Goal: Task Accomplishment & Management: Use online tool/utility

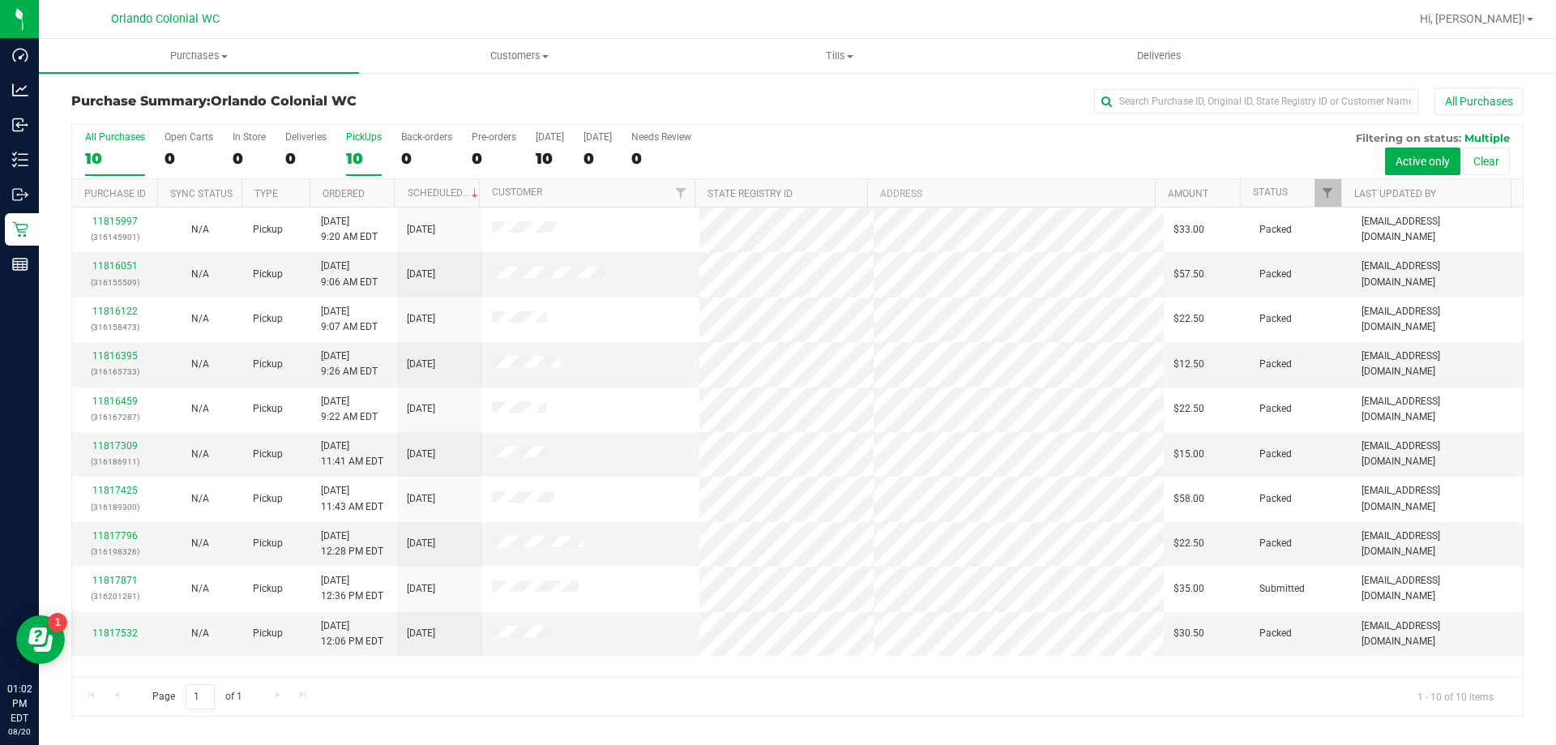
click at [349, 155] on div "10" at bounding box center [364, 158] width 36 height 19
click at [0, 0] on input "PickUps 10" at bounding box center [0, 0] width 0 height 0
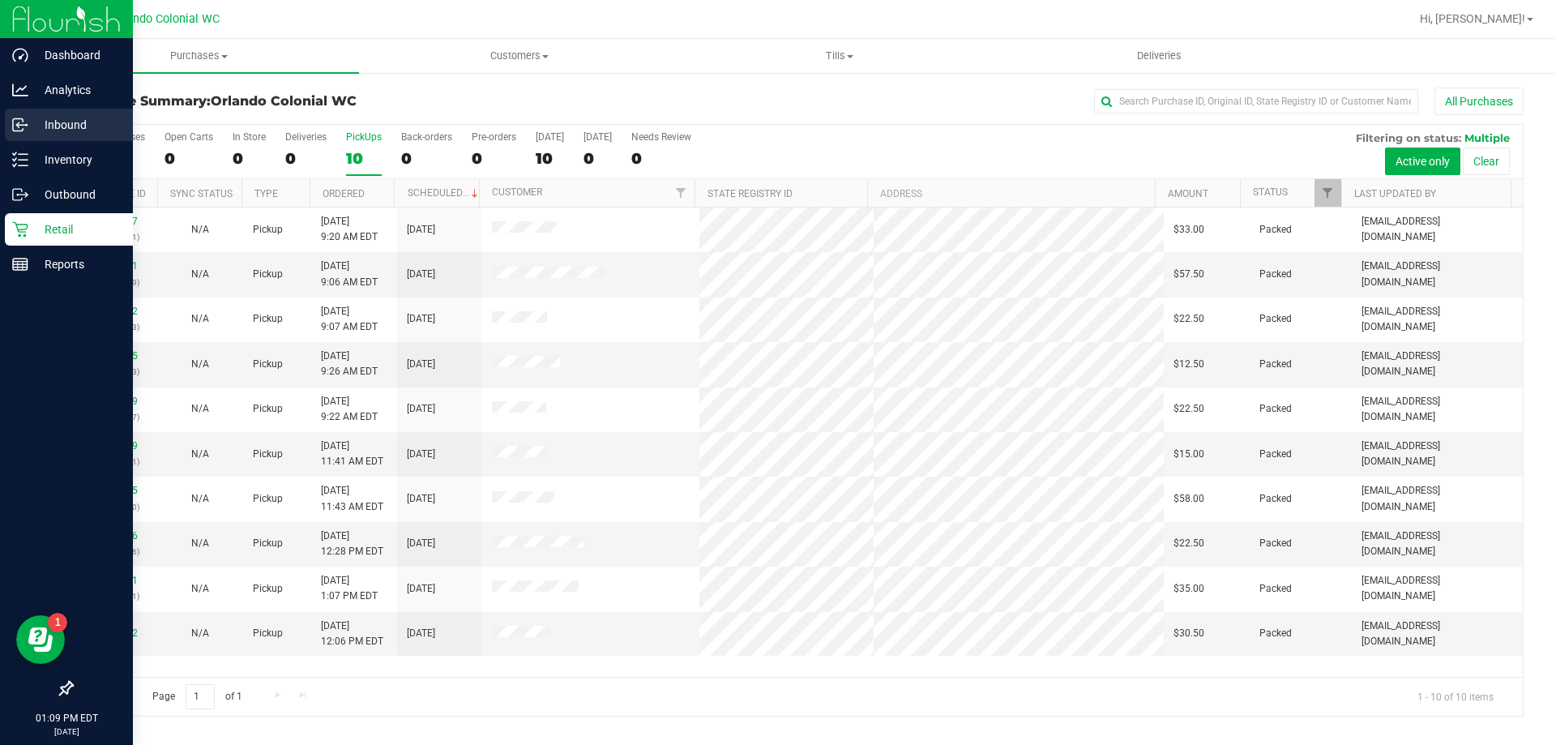
click at [36, 118] on p "Inbound" at bounding box center [76, 124] width 97 height 19
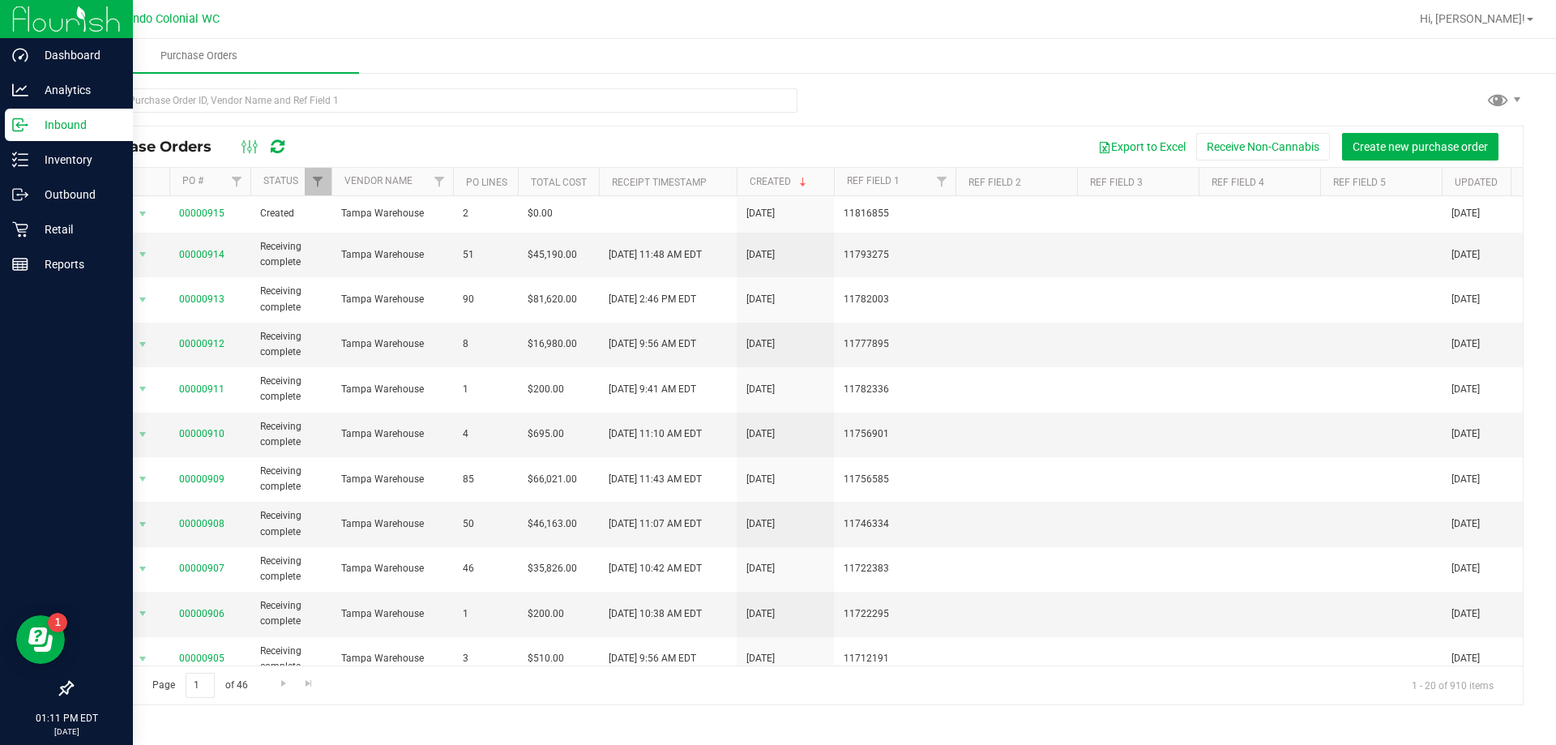
click at [32, 133] on p "Inbound" at bounding box center [76, 124] width 97 height 19
click at [83, 157] on p "Inventory" at bounding box center [76, 159] width 97 height 19
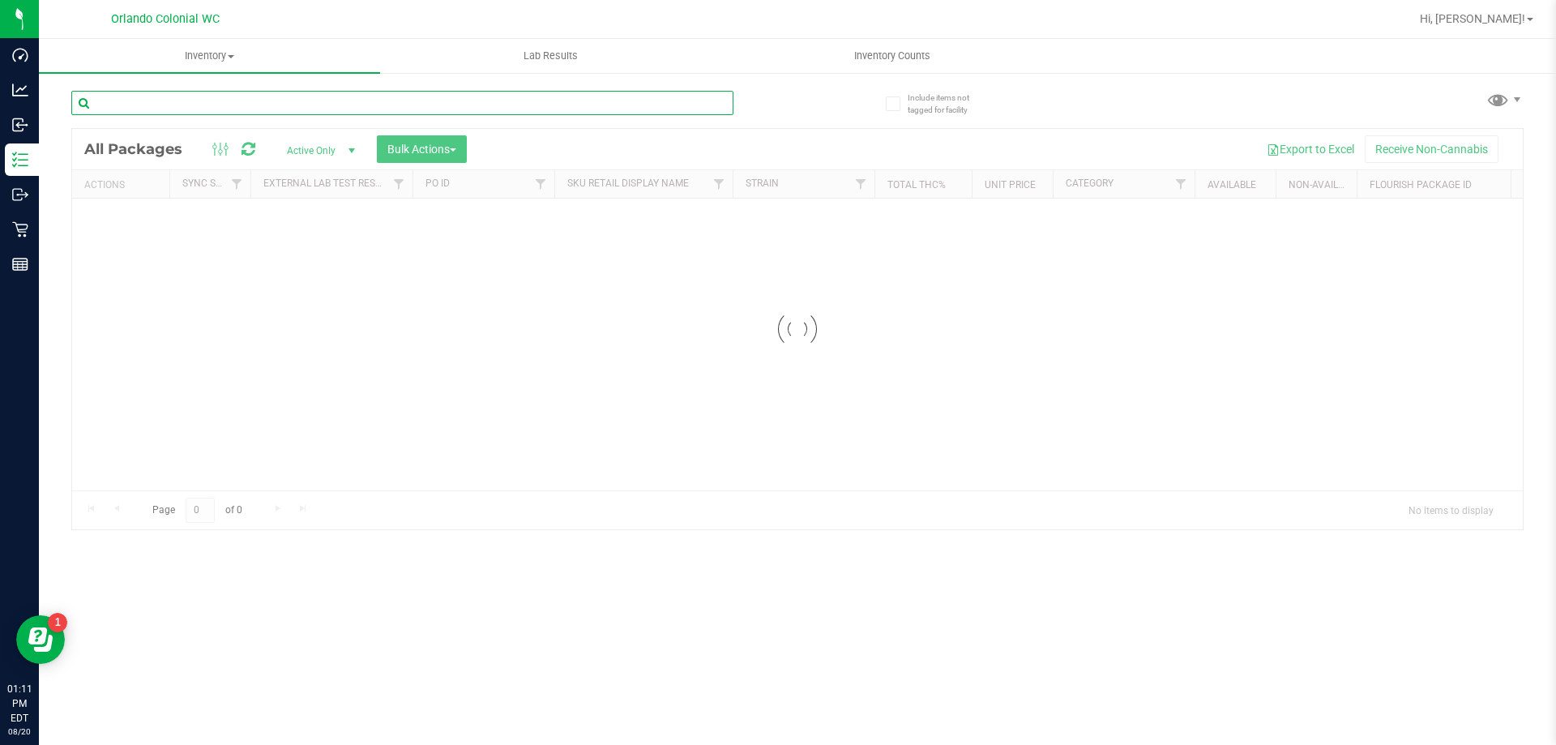
click at [358, 99] on input "text" at bounding box center [402, 103] width 662 height 24
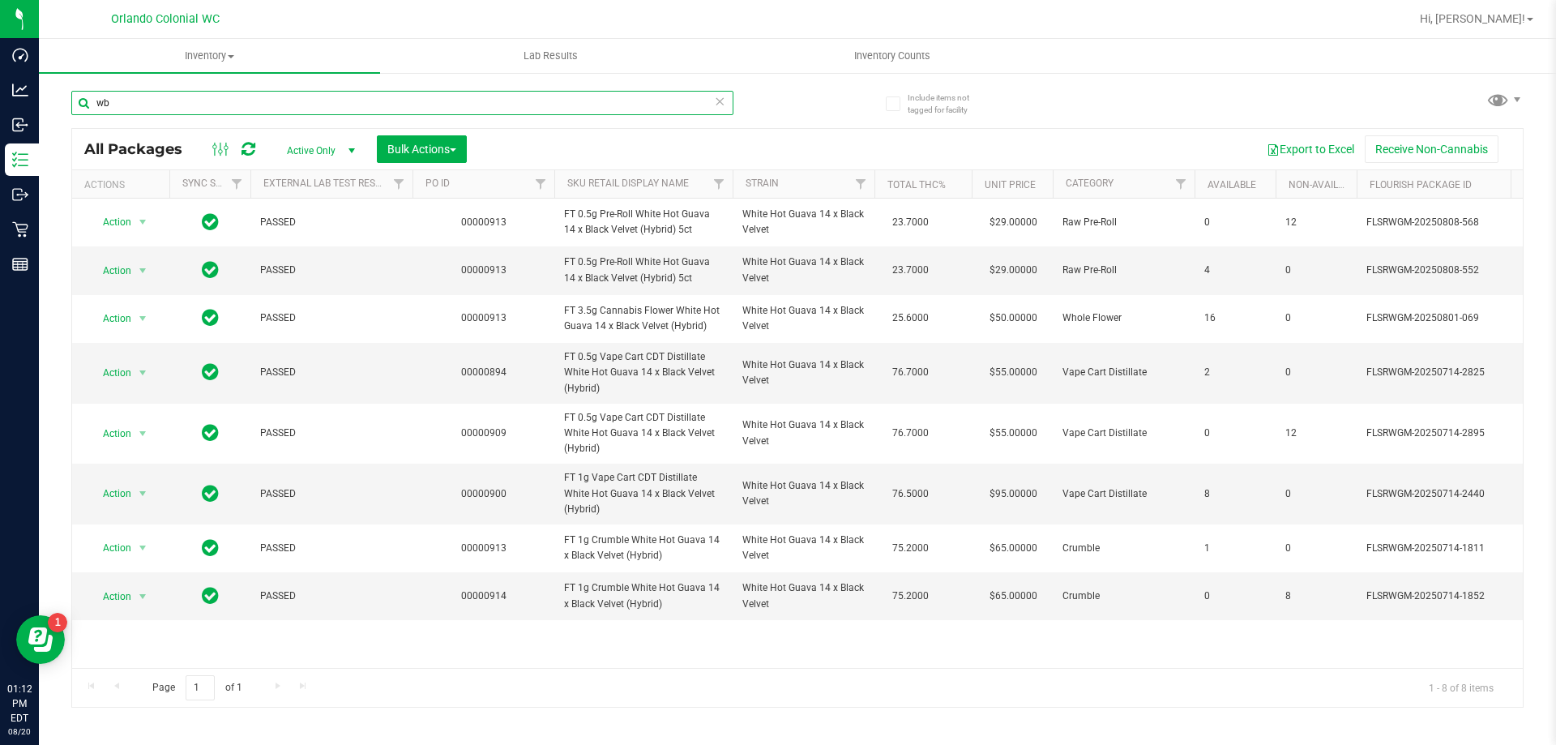
type input "w"
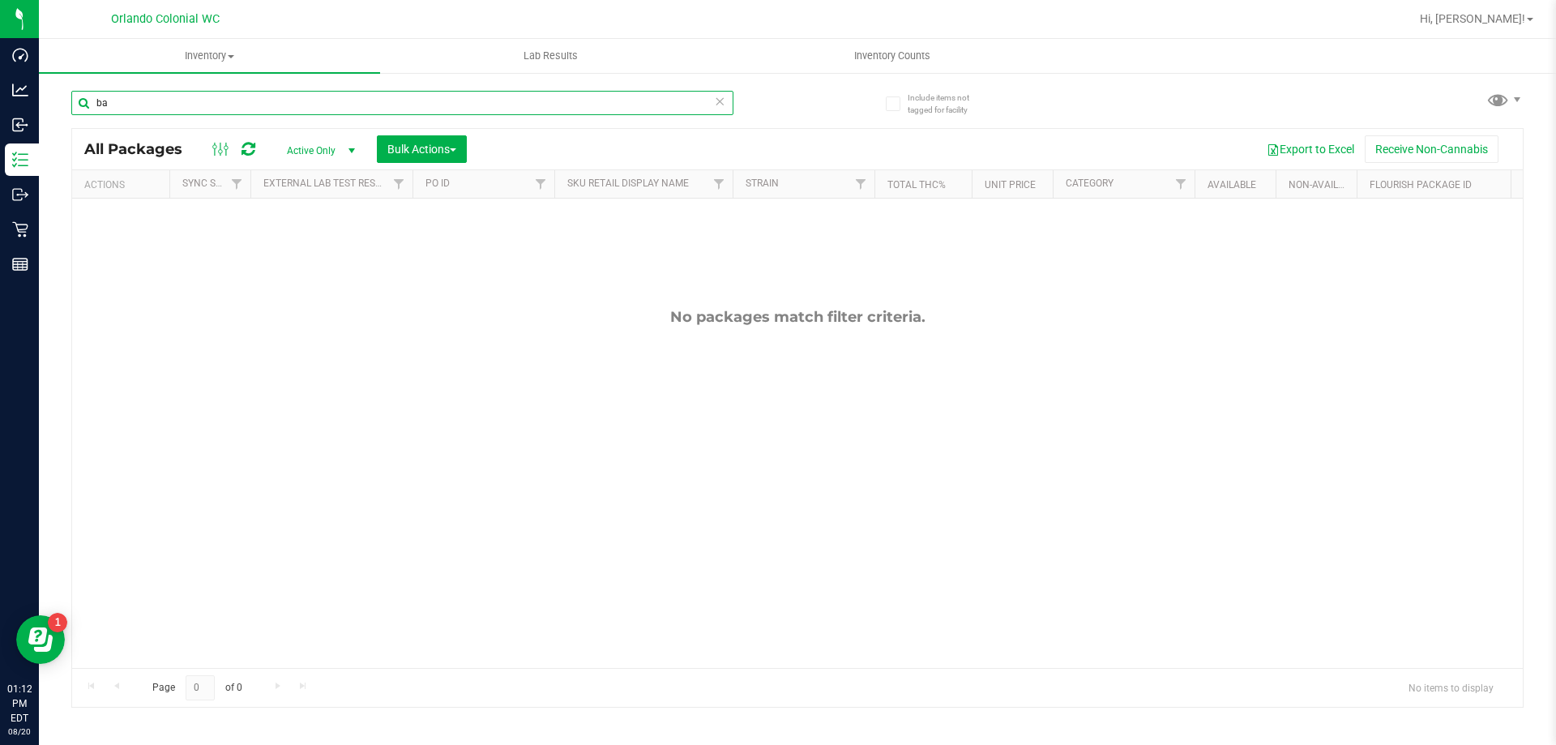
type input "b"
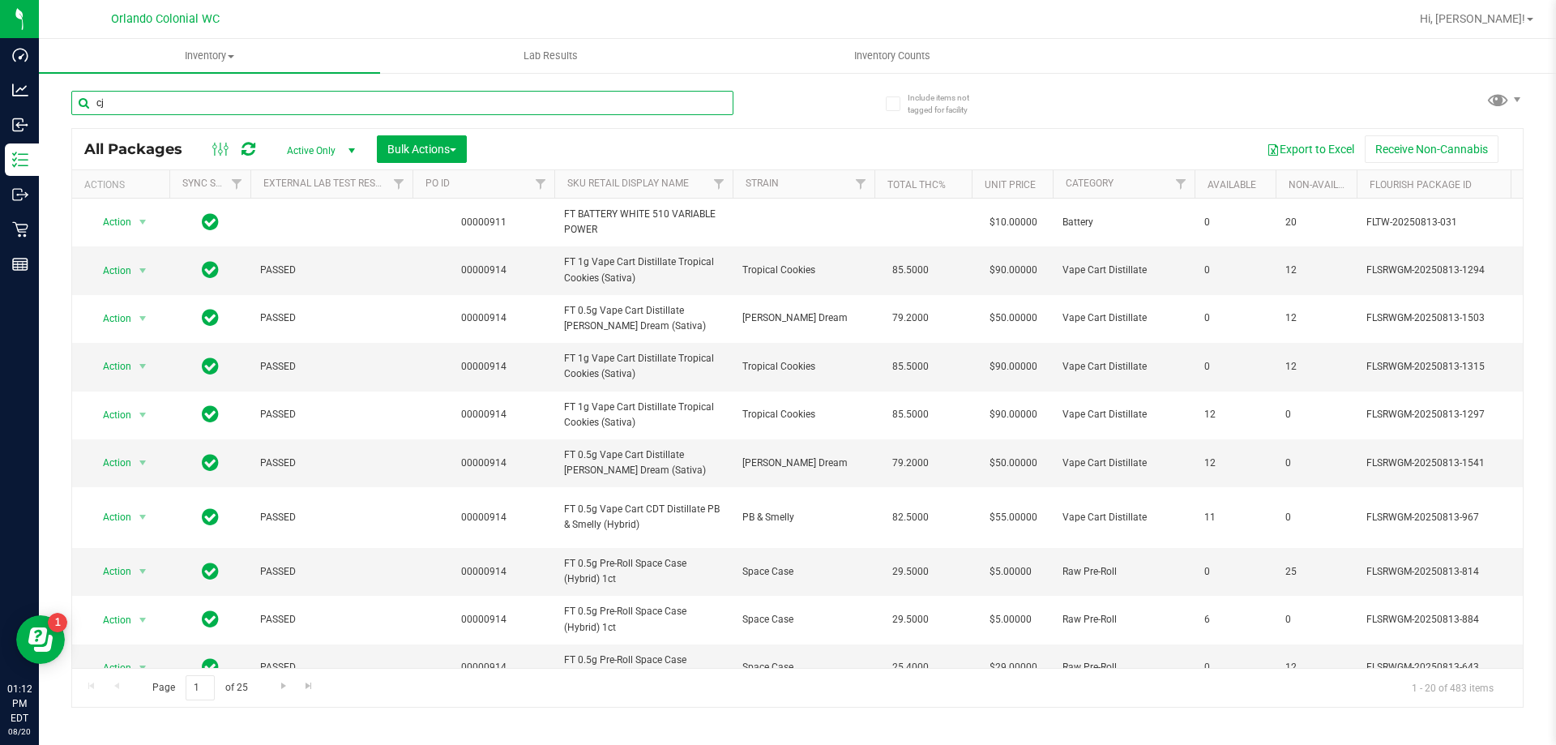
type input "cjp"
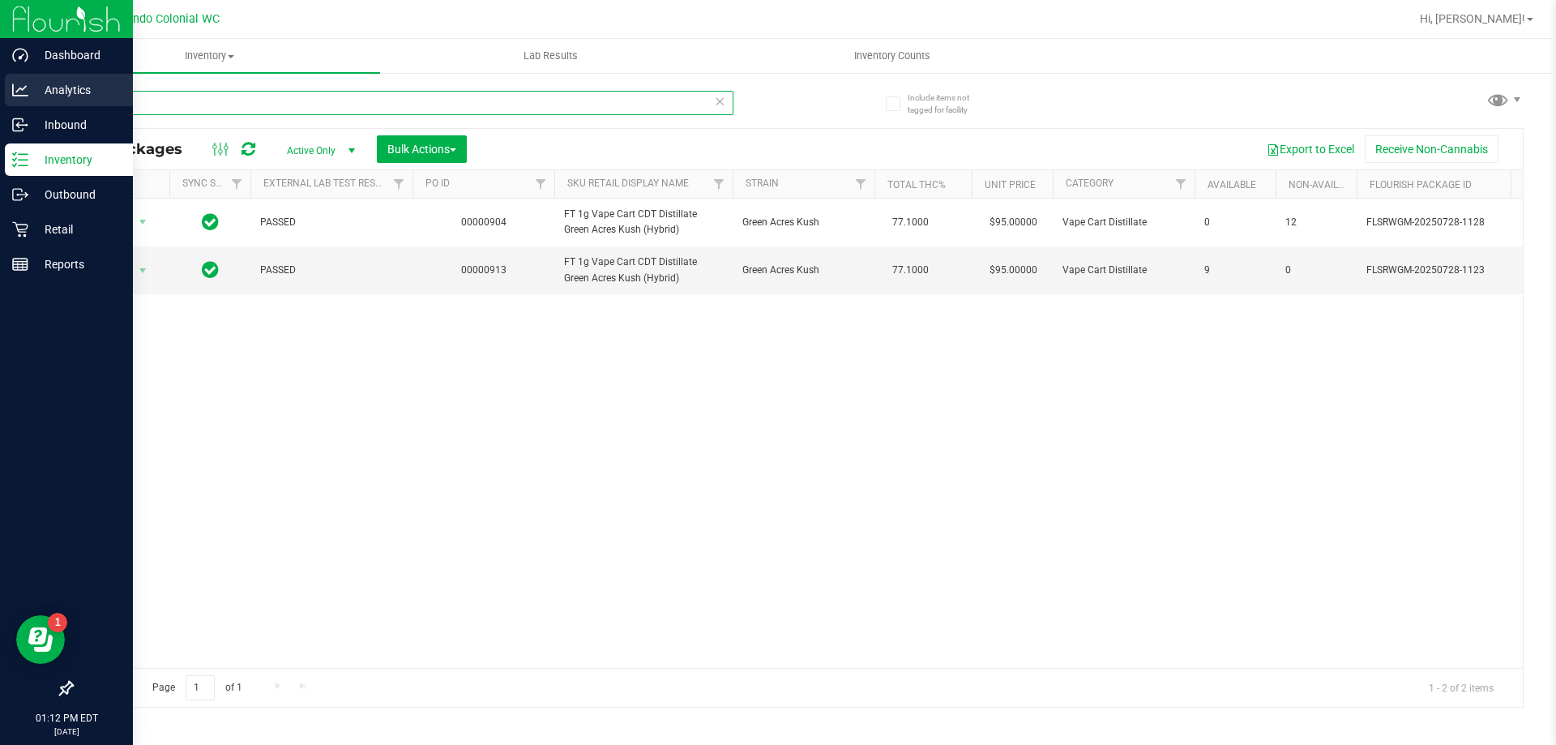
drag, startPoint x: 318, startPoint y: 96, endPoint x: 17, endPoint y: 104, distance: 300.9
click at [24, 105] on div "Dashboard Analytics Inbound Inventory Outbound Retail Reports 01:12 PM EDT [DAT…" at bounding box center [778, 372] width 1556 height 745
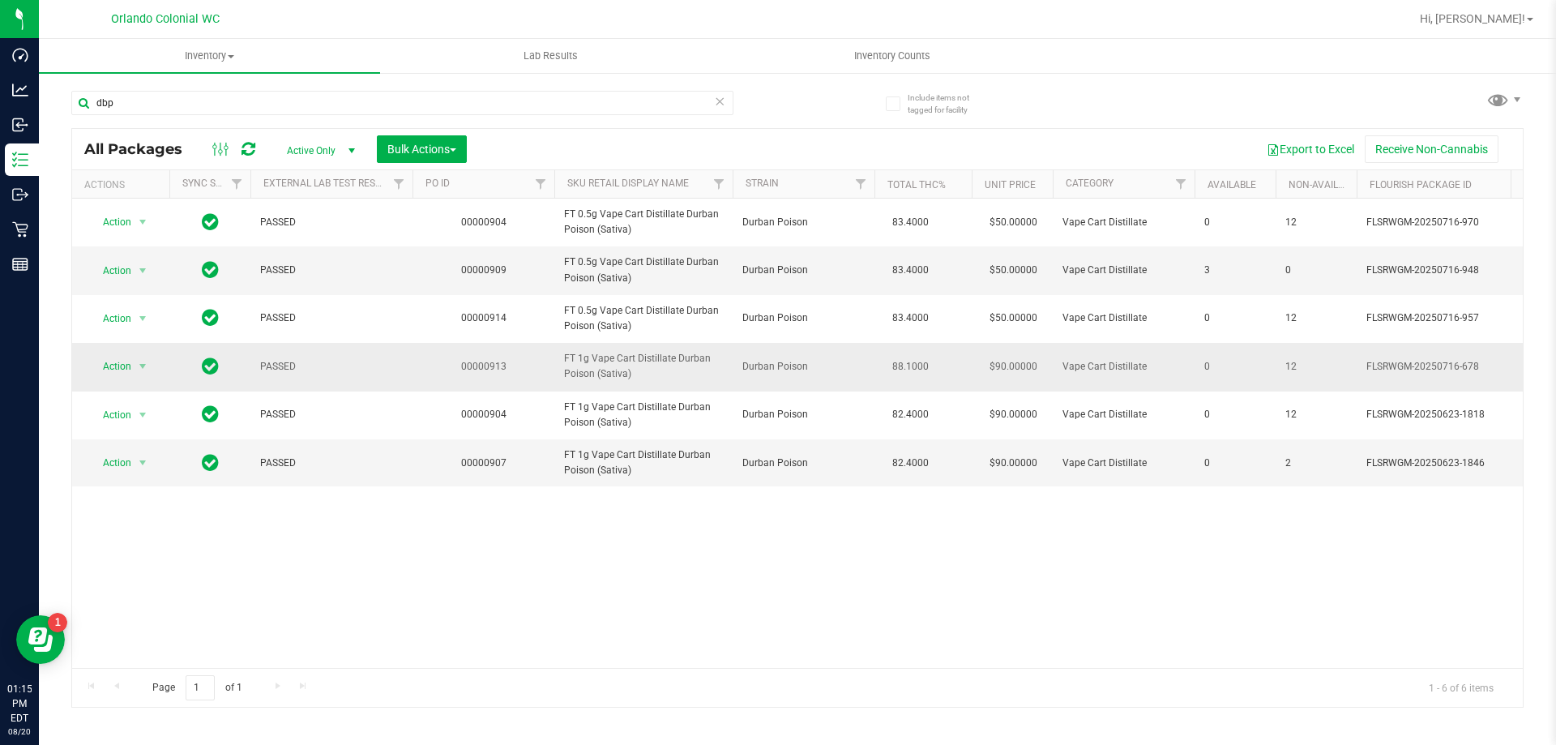
click at [608, 370] on span "FT 1g Vape Cart Distillate Durban Poison (Sativa)" at bounding box center [643, 366] width 159 height 31
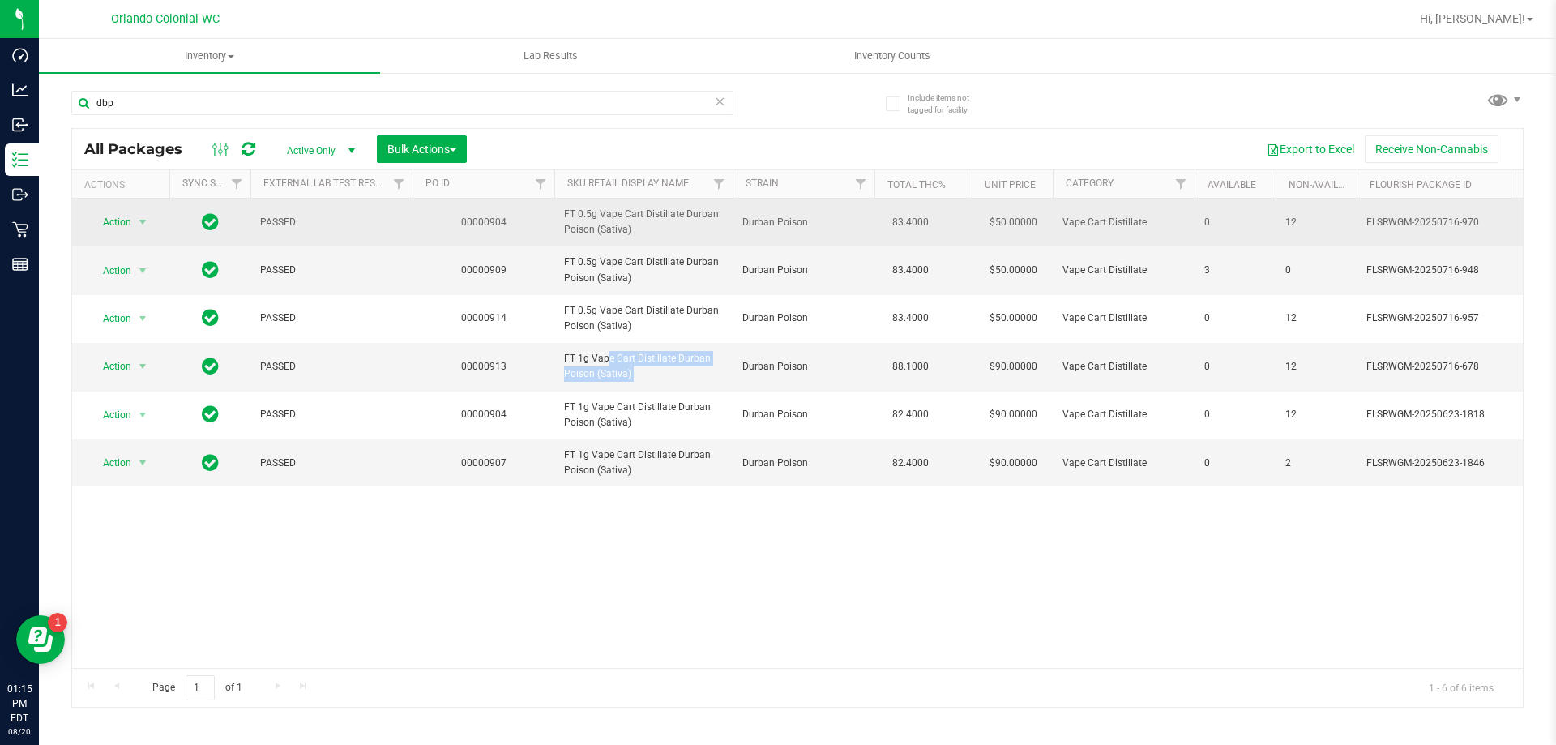
copy tr "FT 1g Vape Cart Distillate Durban Poison (Sativa)"
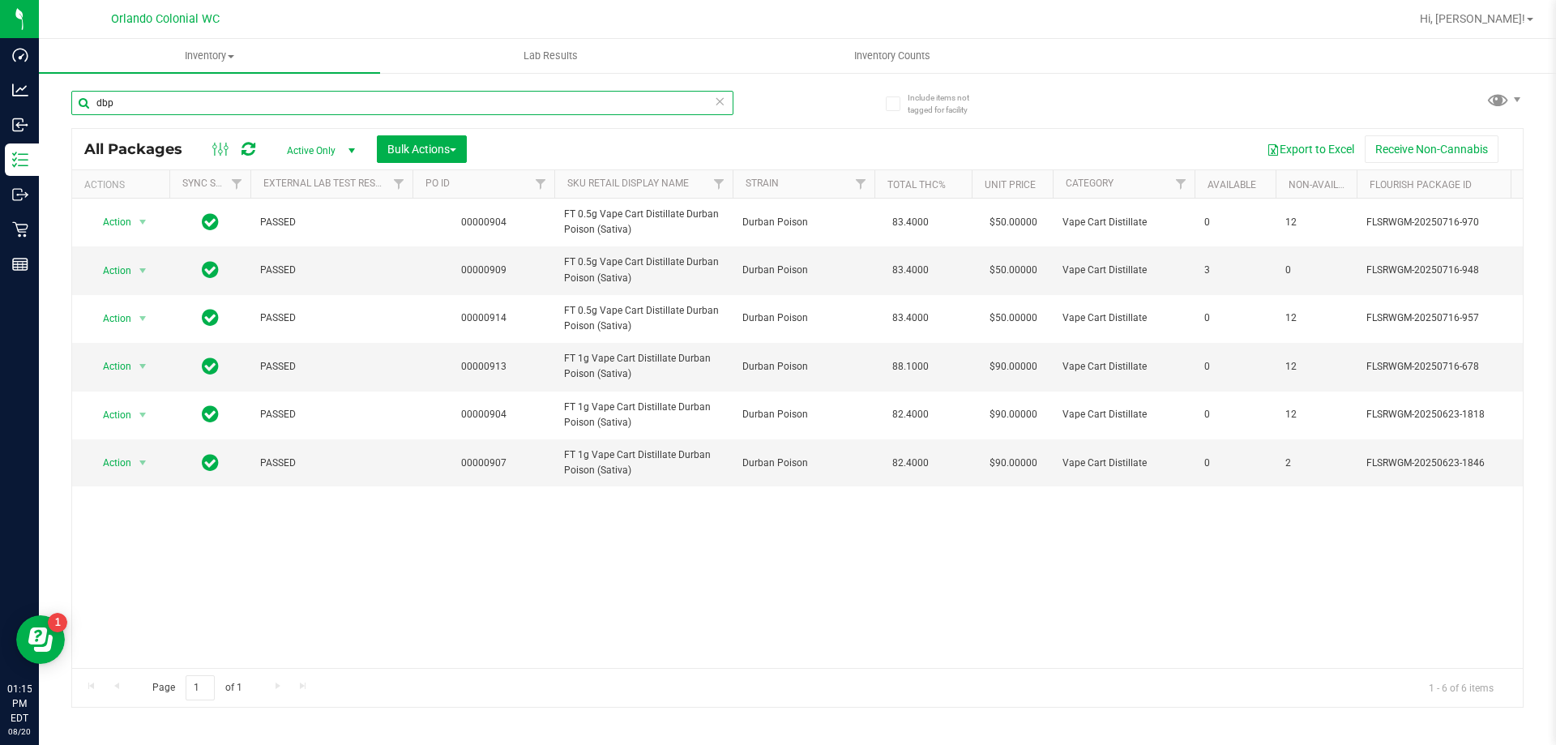
click at [273, 96] on input "dbp" at bounding box center [402, 103] width 662 height 24
paste input "FT 1g Vape Cart Distillate Durban Poison (Sativa)"
click at [273, 96] on input "dbp" at bounding box center [402, 103] width 662 height 24
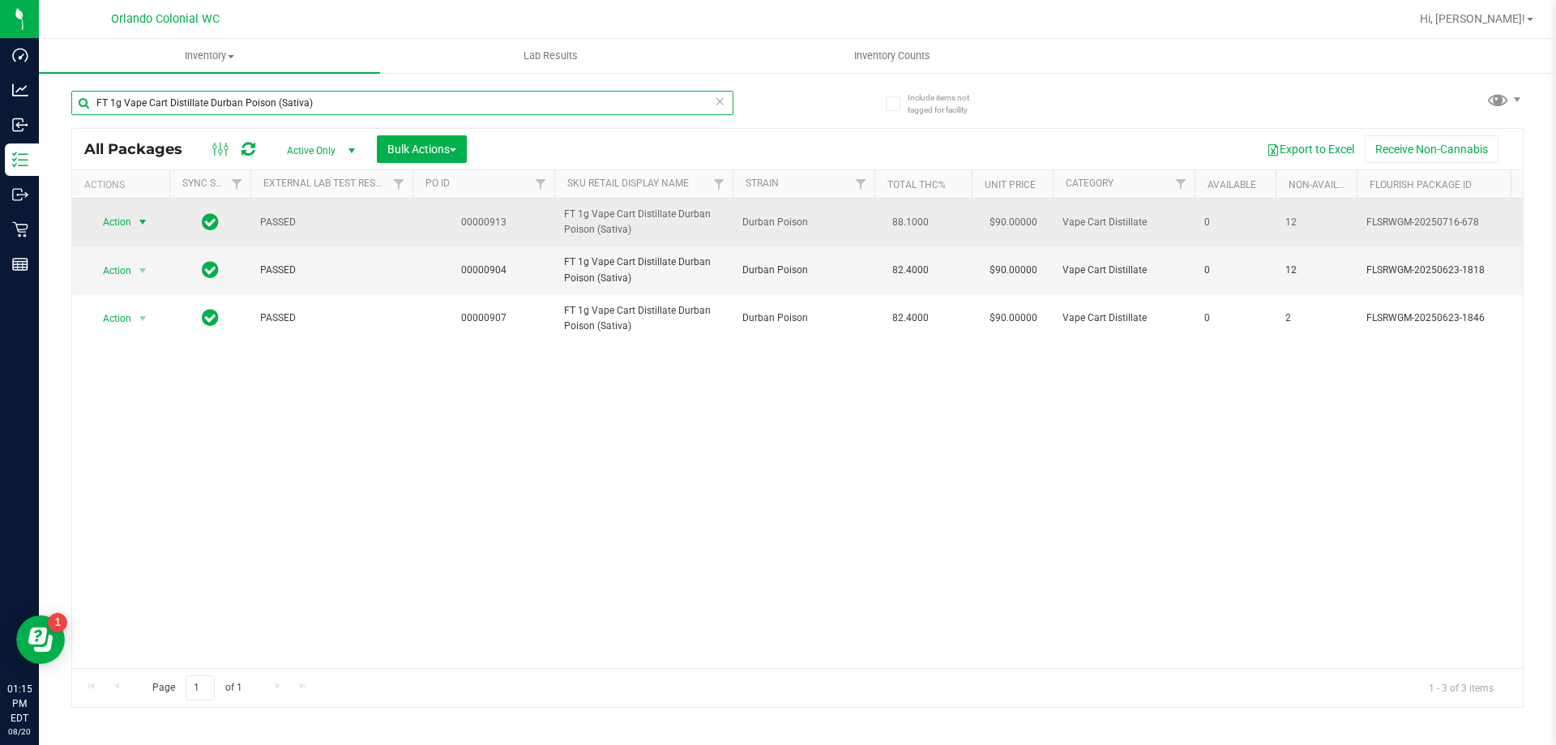
type input "FT 1g Vape Cart Distillate Durban Poison (Sativa)"
click at [117, 224] on span "Action" at bounding box center [110, 222] width 44 height 23
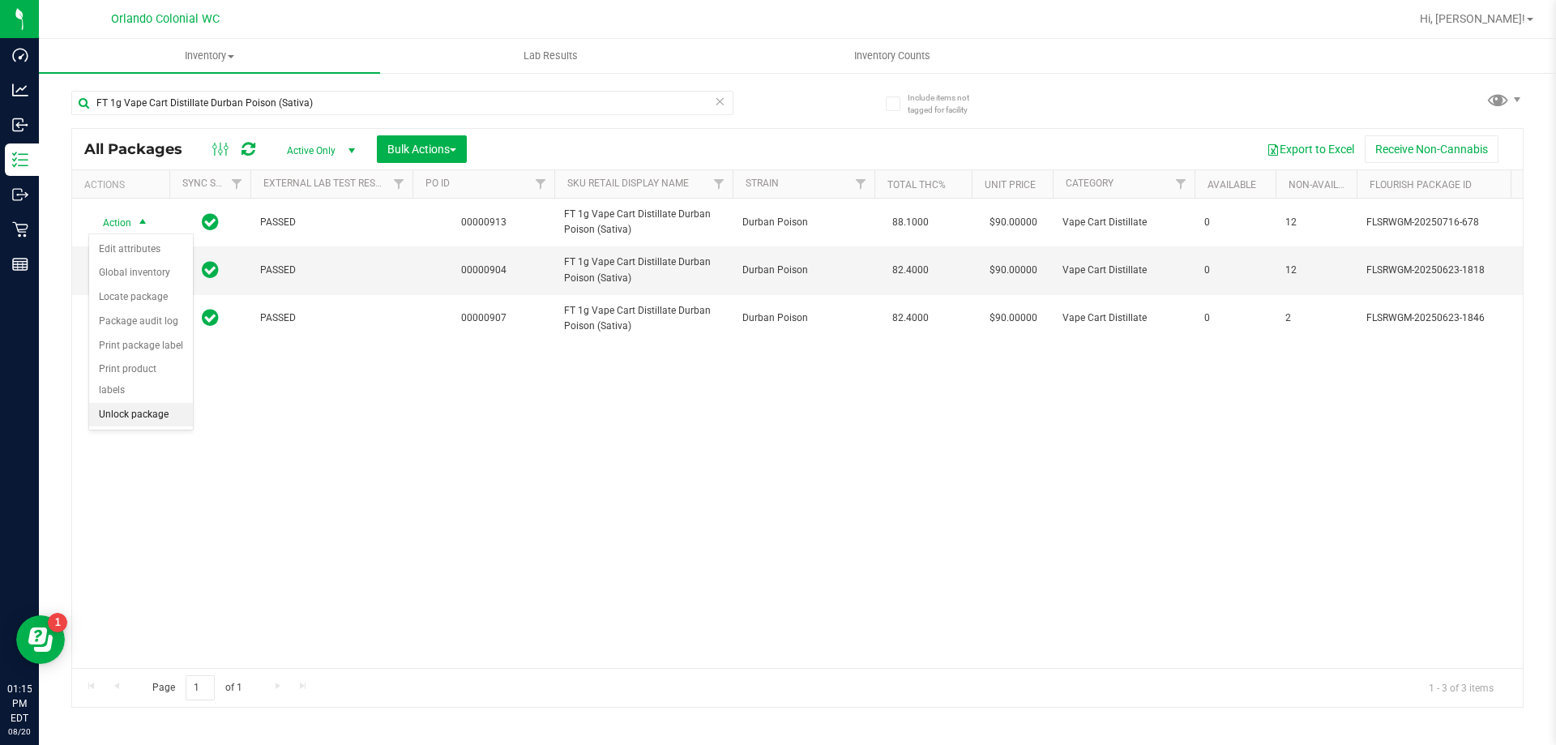
click at [138, 403] on li "Unlock package" at bounding box center [141, 415] width 104 height 24
click at [840, 520] on div "Action Action Adjust qty Create package Edit attributes Global inventory Locate…" at bounding box center [797, 433] width 1451 height 469
click at [646, 503] on div "Action Action Adjust qty Create package Edit attributes Global inventory Locate…" at bounding box center [797, 433] width 1451 height 469
click at [572, 426] on div "Action Action Adjust qty Create package Edit attributes Global inventory Locate…" at bounding box center [797, 433] width 1451 height 469
